Goal: Navigation & Orientation: Find specific page/section

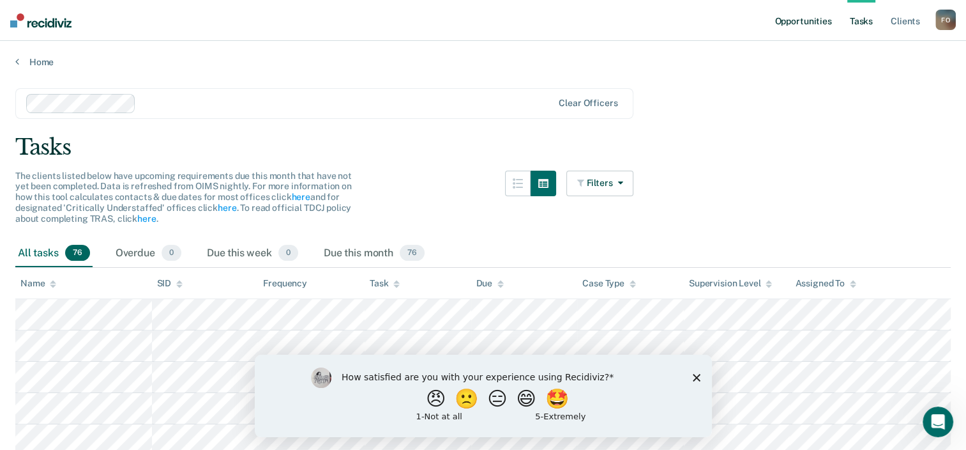
click at [805, 23] on link "Opportunities" at bounding box center [803, 20] width 62 height 41
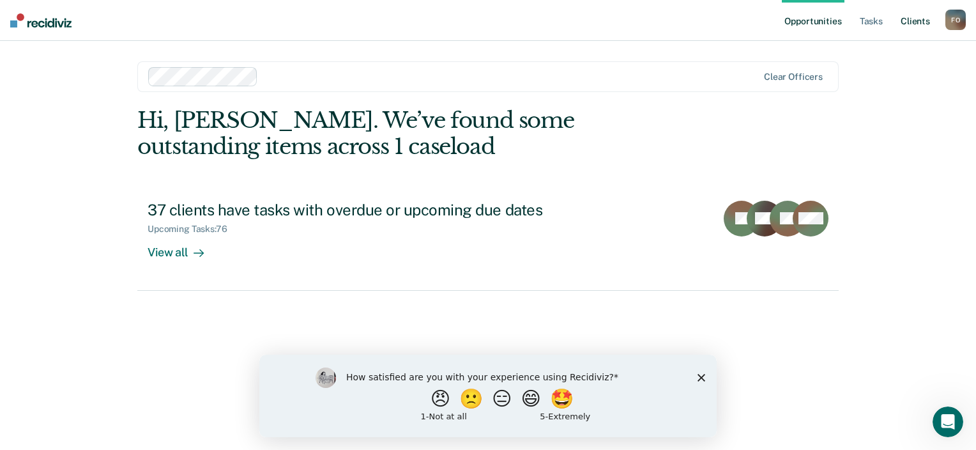
click at [916, 20] on link "Client s" at bounding box center [915, 20] width 34 height 41
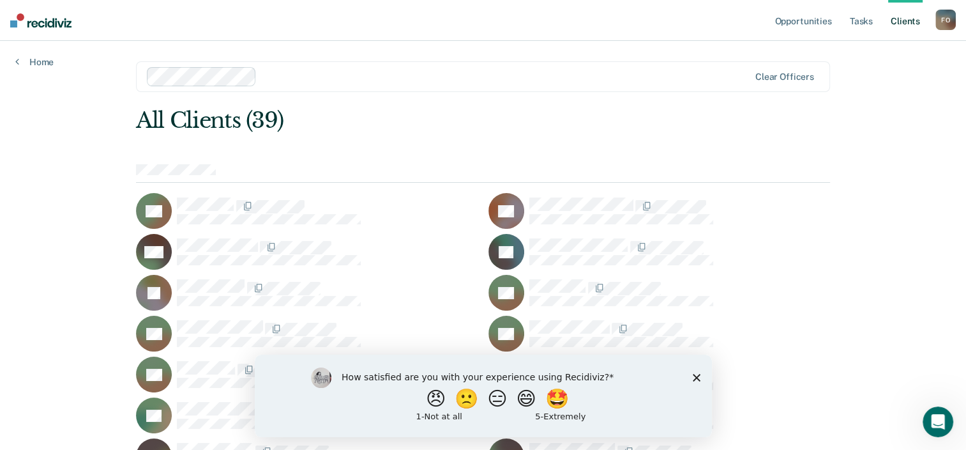
click at [699, 376] on icon "Close survey" at bounding box center [696, 377] width 8 height 8
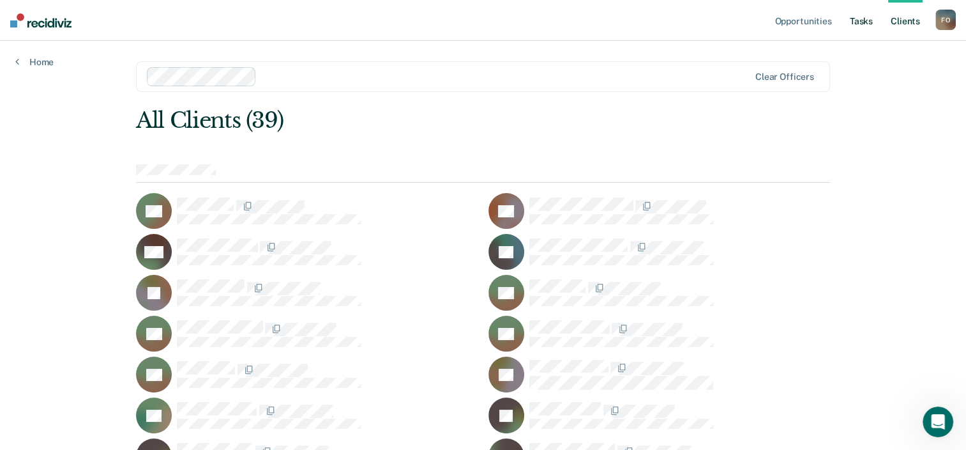
click at [862, 22] on link "Tasks" at bounding box center [862, 20] width 28 height 41
